Goal: Task Accomplishment & Management: Use online tool/utility

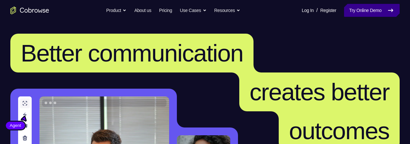
click at [371, 8] on link "Try Online Demo" at bounding box center [372, 10] width 56 height 13
click at [372, 11] on link "Try Online Demo" at bounding box center [372, 10] width 56 height 13
click at [372, 8] on link "Try Online Demo" at bounding box center [372, 10] width 56 height 13
click at [372, 10] on link "Try Online Demo" at bounding box center [372, 10] width 56 height 13
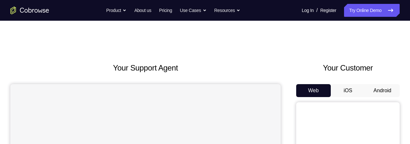
click at [377, 88] on button "Android" at bounding box center [382, 90] width 35 height 13
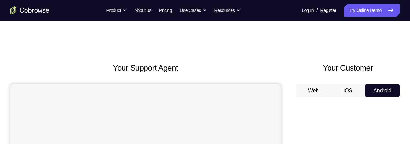
scroll to position [57, 0]
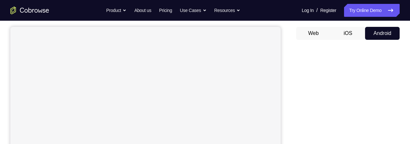
click at [298, 78] on div at bounding box center [347, 144] width 103 height 199
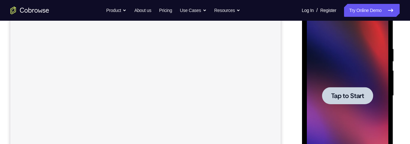
scroll to position [0, 0]
click at [361, 96] on span "Tap to Start" at bounding box center [346, 95] width 33 height 6
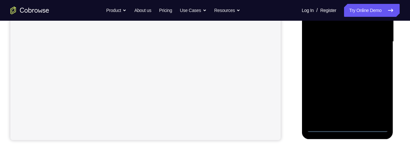
scroll to position [168, 0]
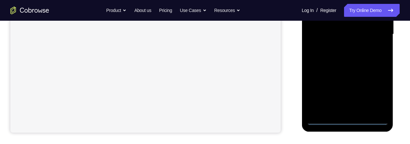
click at [350, 119] on div at bounding box center [346, 34] width 81 height 181
click at [347, 120] on div at bounding box center [346, 34] width 81 height 181
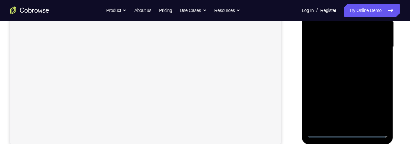
scroll to position [164, 0]
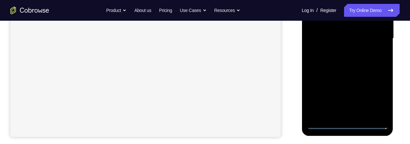
click at [347, 121] on div at bounding box center [346, 38] width 81 height 181
